Goal: Task Accomplishment & Management: Manage account settings

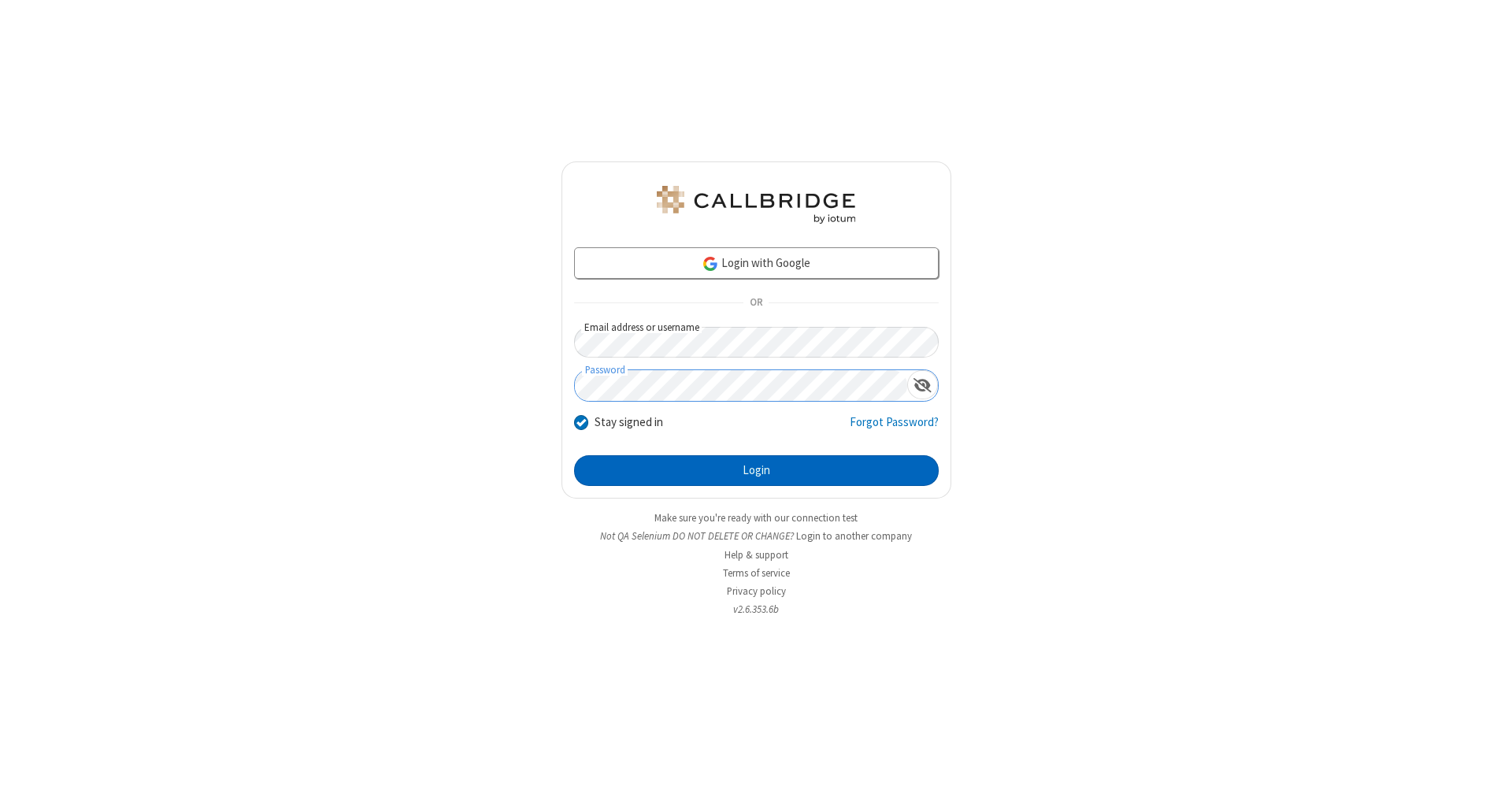
click at [756, 471] on button "Login" at bounding box center [756, 471] width 364 height 32
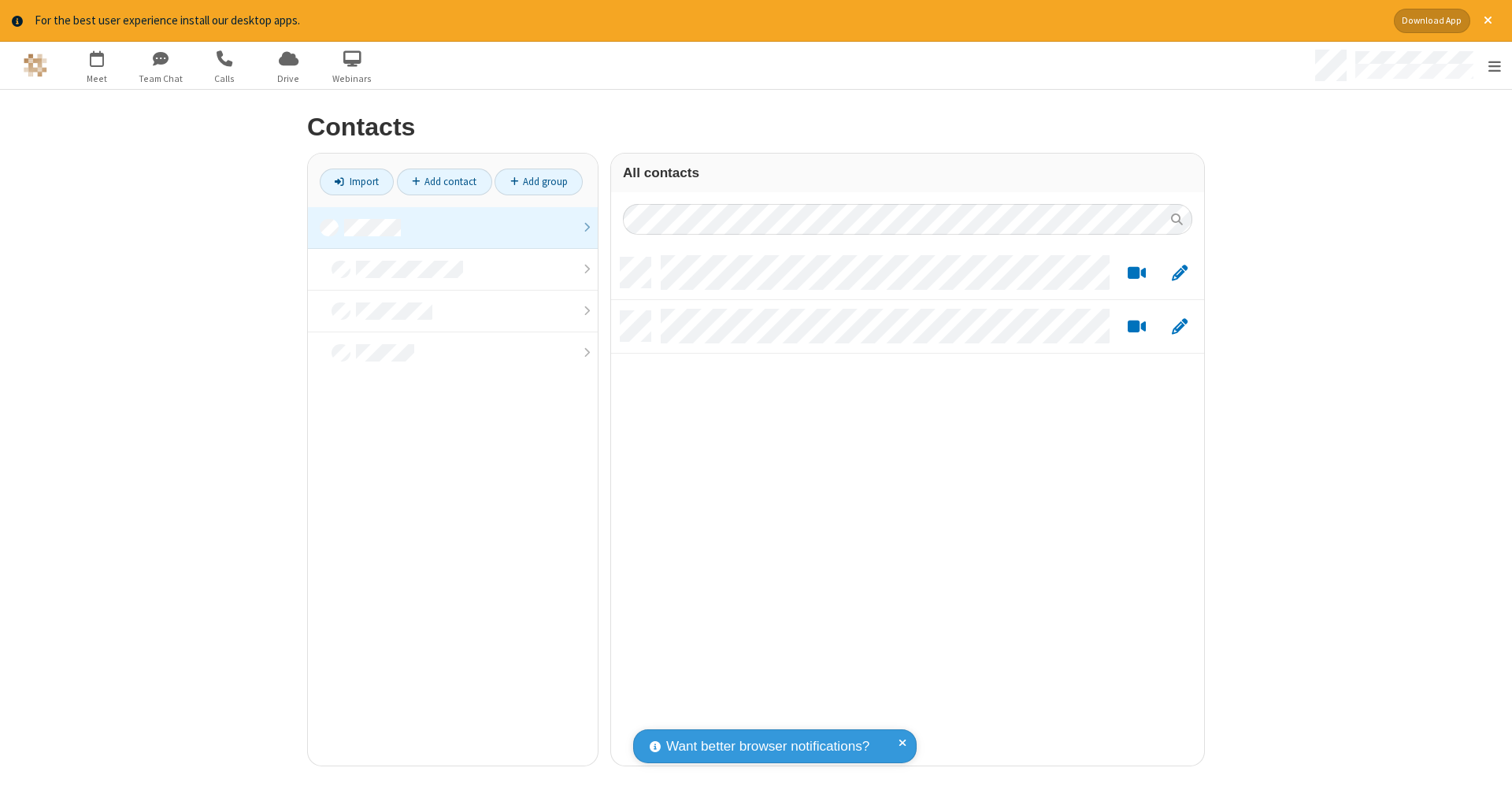
click at [446, 227] on link at bounding box center [453, 228] width 290 height 41
click at [438, 181] on link "Add contact" at bounding box center [445, 182] width 96 height 27
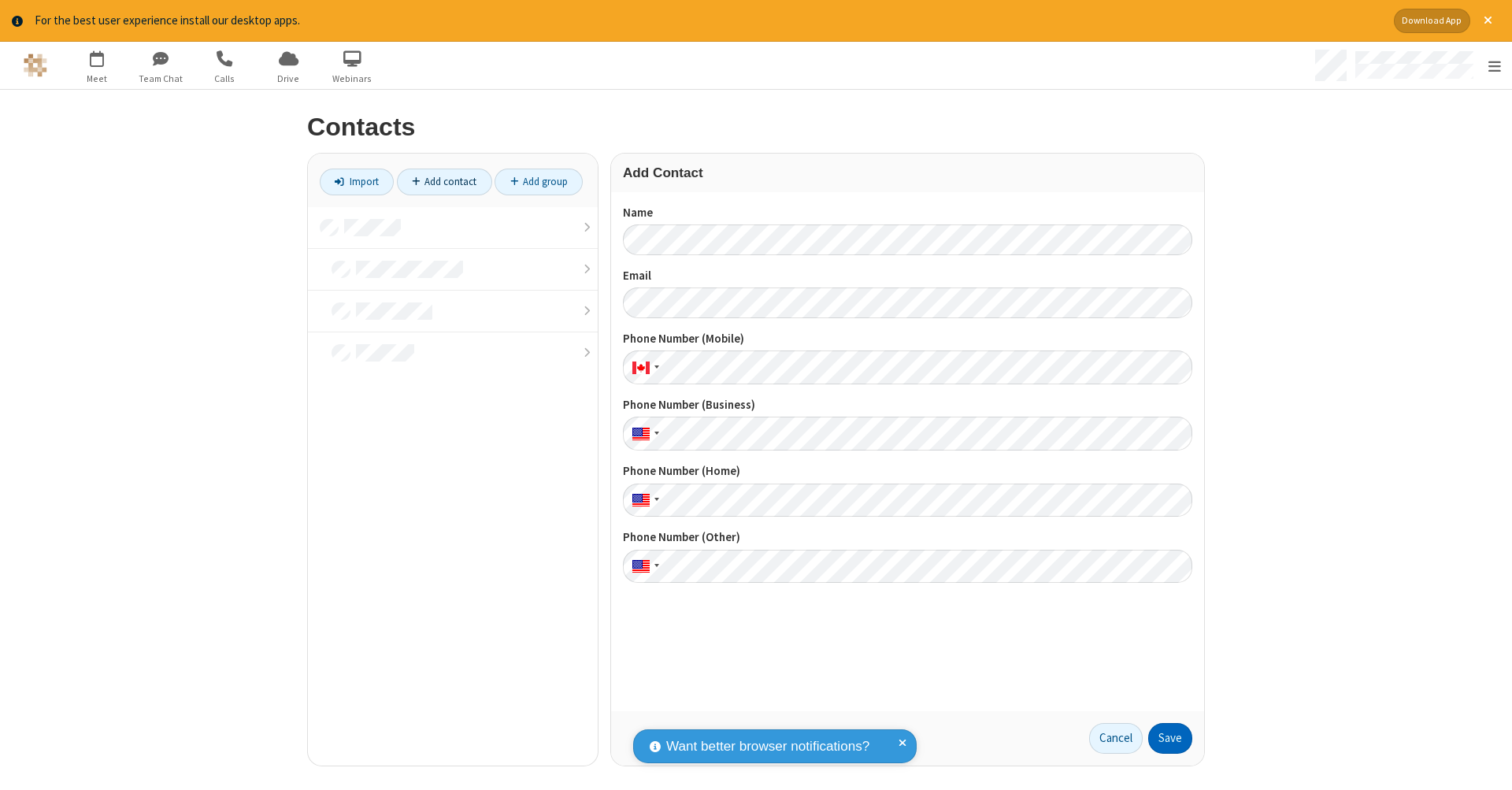
click at [1164, 738] on button "Save" at bounding box center [1170, 739] width 44 height 32
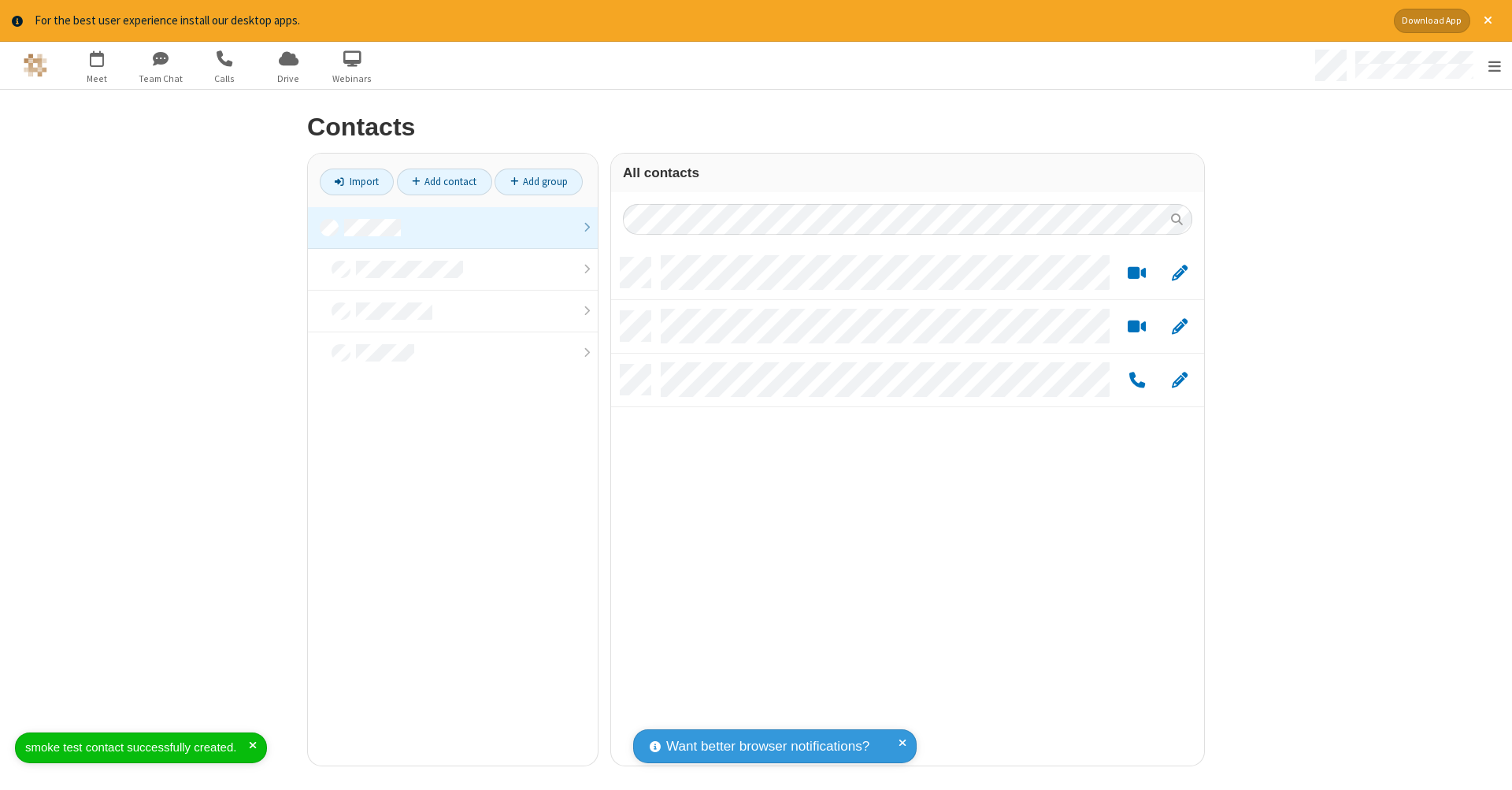
scroll to position [508, 581]
